Goal: Information Seeking & Learning: Learn about a topic

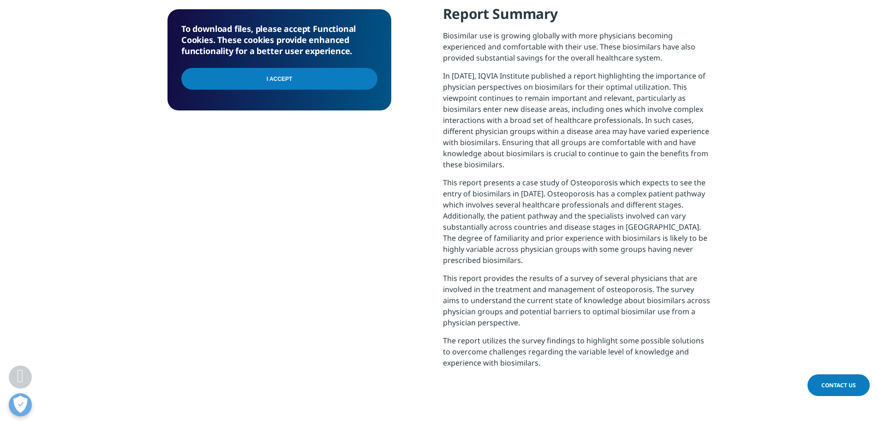
scroll to position [415, 0]
drag, startPoint x: 552, startPoint y: 364, endPoint x: 442, endPoint y: 35, distance: 347.5
click at [442, 35] on div "To download files, please accept Functional Cookies. These cookies provide enha…" at bounding box center [440, 200] width 545 height 393
copy div "Biosimilar use is growing globally with more physicians becoming experienced an…"
click at [319, 227] on div "To download files, please accept Functional Cookies. These cookies provide enha…" at bounding box center [280, 200] width 224 height 393
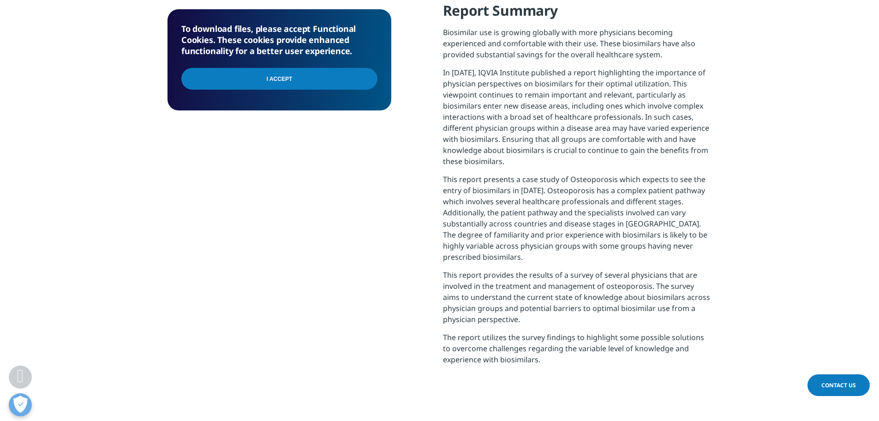
scroll to position [418, 0]
drag, startPoint x: 654, startPoint y: 284, endPoint x: 651, endPoint y: 314, distance: 29.7
click at [584, 254] on p "This report provides the results of a survey of several physicians that are inv…" at bounding box center [577, 300] width 269 height 62
copy p "The survey aims to understand the current state of knowledge about biosimilars …"
click at [474, 254] on p "This report provides the results of a survey of several physicians that are inv…" at bounding box center [577, 300] width 269 height 62
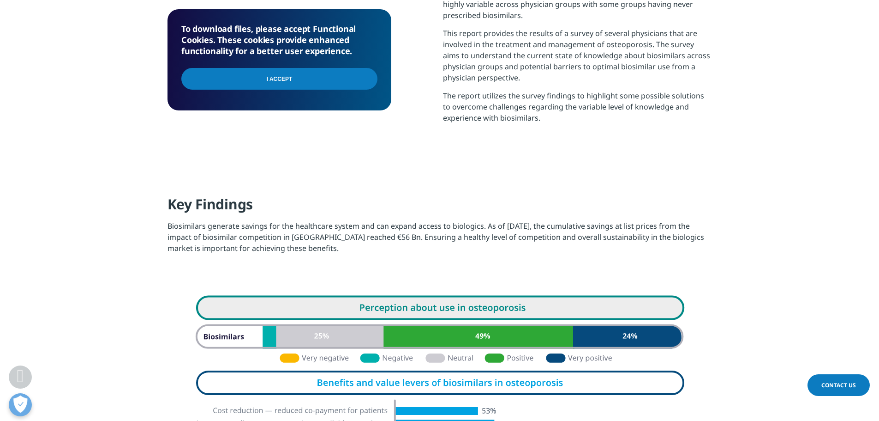
scroll to position [678, 0]
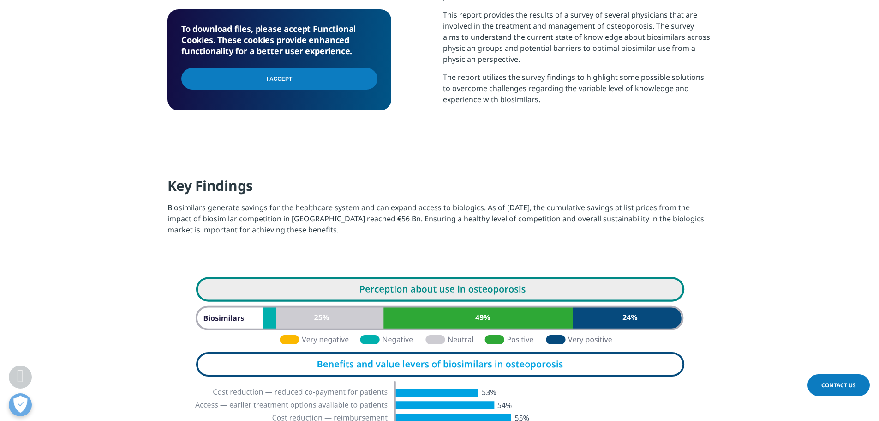
click at [361, 212] on p "Biosimilars generate savings for the healthcare system and can expand access to…" at bounding box center [440, 222] width 545 height 40
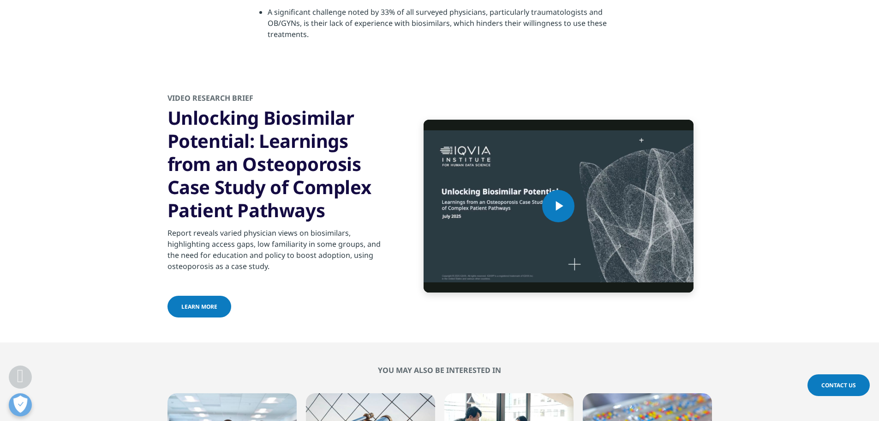
scroll to position [2905, 0]
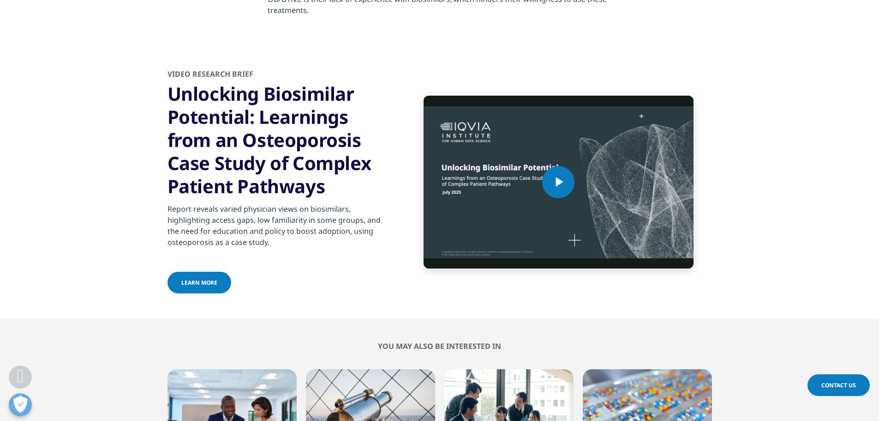
click at [222, 254] on link "learn more" at bounding box center [200, 282] width 64 height 22
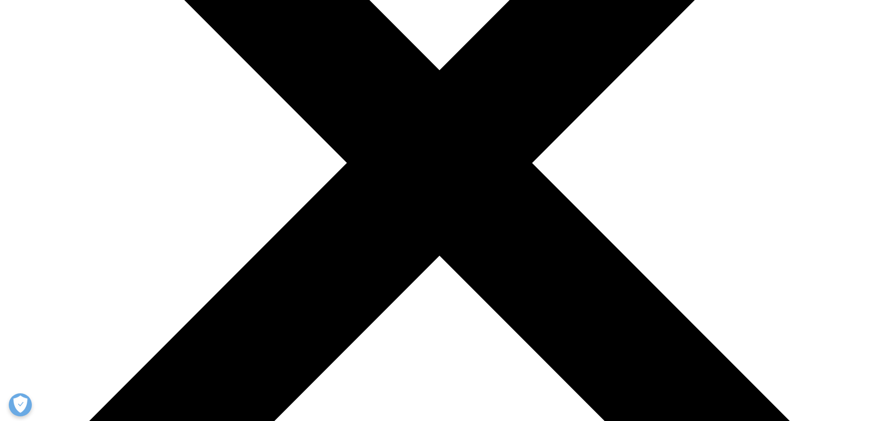
scroll to position [287, 0]
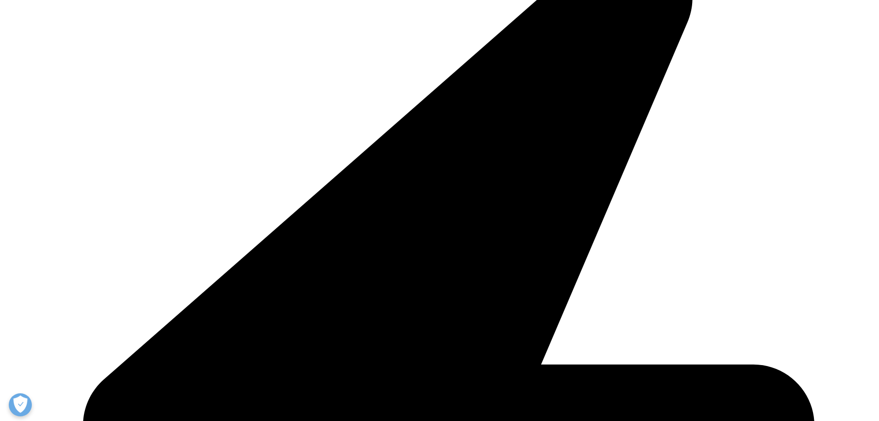
click at [238, 303] on div "0:12" at bounding box center [238, 304] width 0 height 7
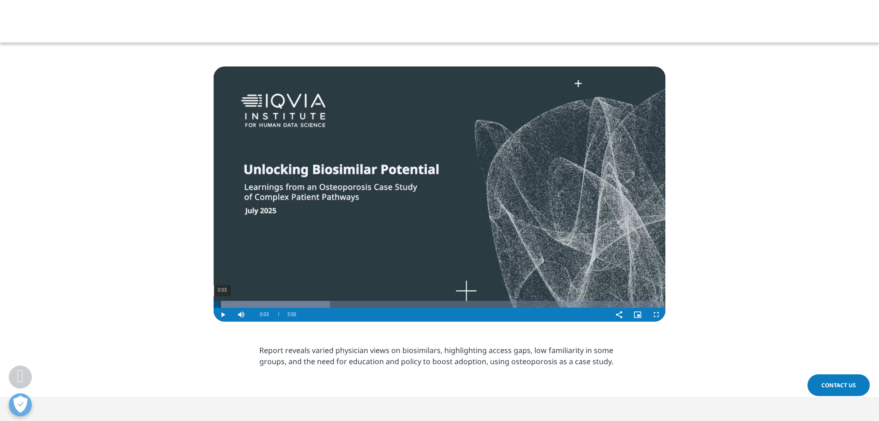
click at [220, 303] on div "0:03" at bounding box center [220, 304] width 0 height 7
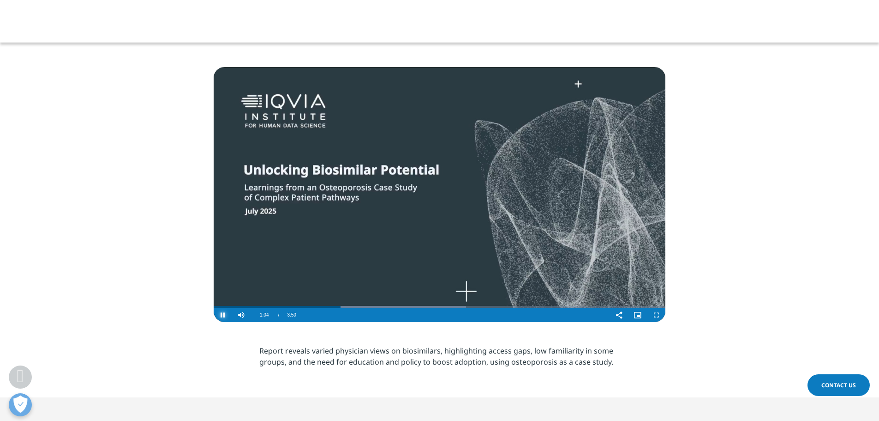
click at [224, 315] on span "Video Player" at bounding box center [223, 315] width 18 height 0
click at [226, 315] on span "Video Player" at bounding box center [223, 315] width 18 height 0
click at [222, 315] on span "Video Player" at bounding box center [223, 315] width 18 height 0
click at [223, 315] on span "Video Player" at bounding box center [223, 315] width 18 height 0
click at [316, 243] on video "Video Player" at bounding box center [440, 194] width 452 height 255
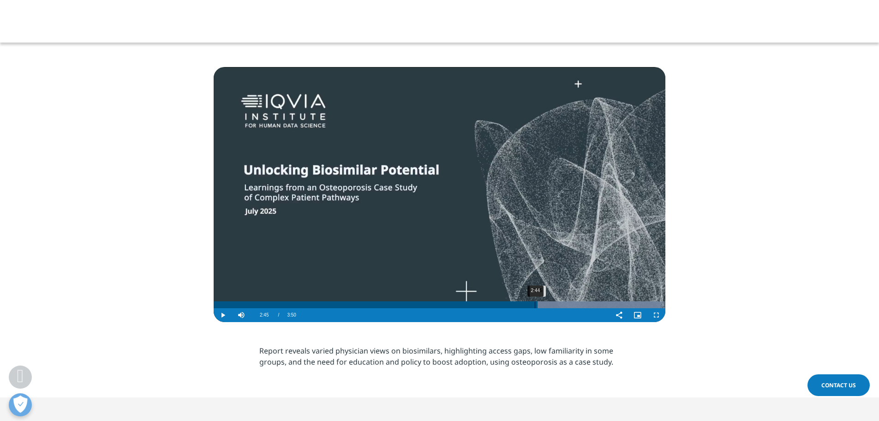
click at [535, 306] on div "2:44" at bounding box center [535, 304] width 0 height 7
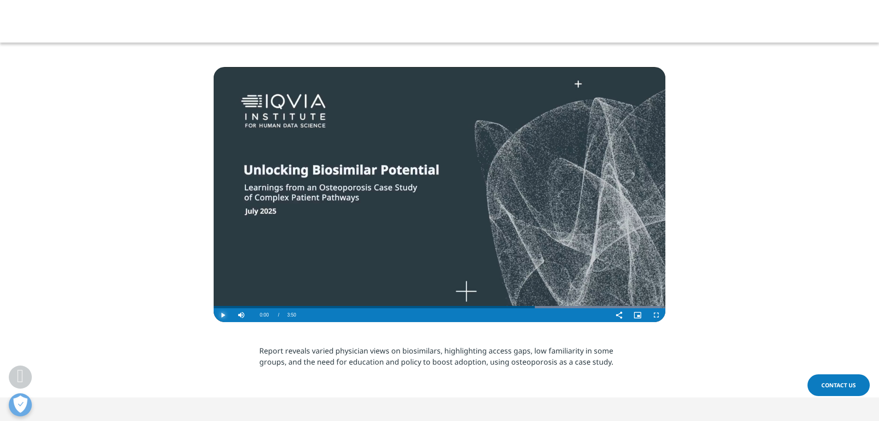
click at [225, 315] on span "Video Player" at bounding box center [223, 315] width 18 height 0
click at [224, 315] on span "Video Player" at bounding box center [223, 315] width 18 height 0
click at [221, 315] on span "Video Player" at bounding box center [223, 315] width 18 height 0
click at [223, 315] on span "Video Player" at bounding box center [223, 315] width 18 height 0
click at [221, 315] on span "Video Player" at bounding box center [223, 315] width 18 height 0
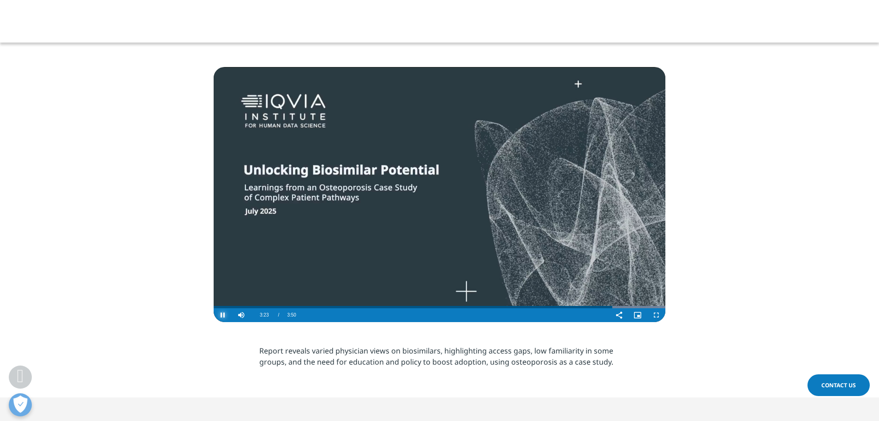
click at [221, 315] on span "Video Player" at bounding box center [223, 315] width 18 height 0
